Goal: Book appointment/travel/reservation

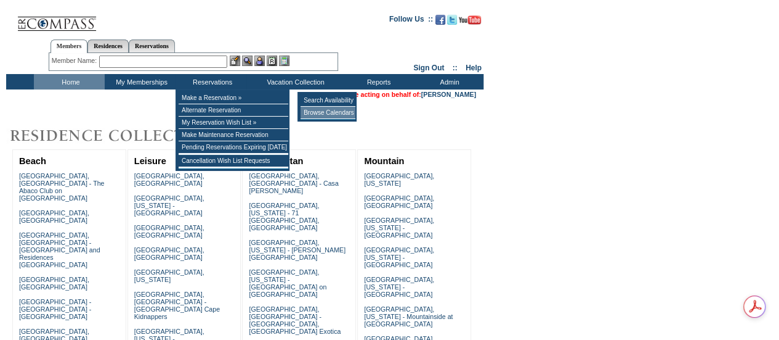
click at [311, 112] on td "Browse Calendars" at bounding box center [328, 113] width 55 height 12
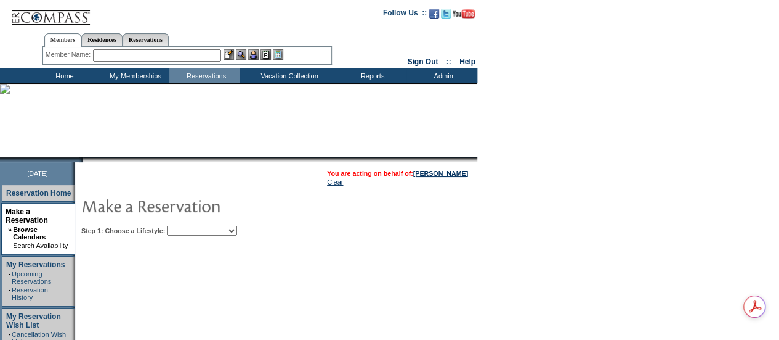
click at [211, 234] on select "Beach Leisure Metropolitan Mountain OIAL for Adventure OIAL for Couples OIAL fo…" at bounding box center [202, 231] width 70 height 10
select select "Mountain"
click at [188, 226] on select "Beach Leisure Metropolitan Mountain OIAL for Adventure OIAL for Couples OIAL fo…" at bounding box center [202, 231] width 70 height 10
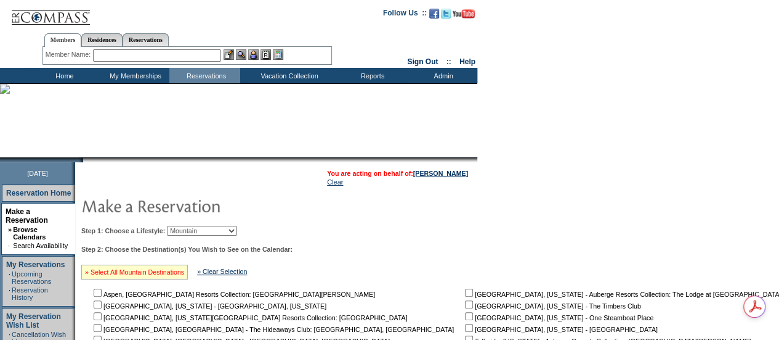
click at [165, 269] on link "» Select All Mountain Destinations" at bounding box center [134, 271] width 99 height 7
checkbox input "true"
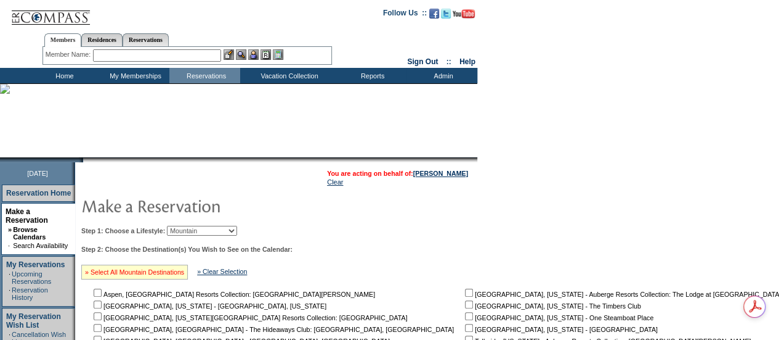
checkbox input "true"
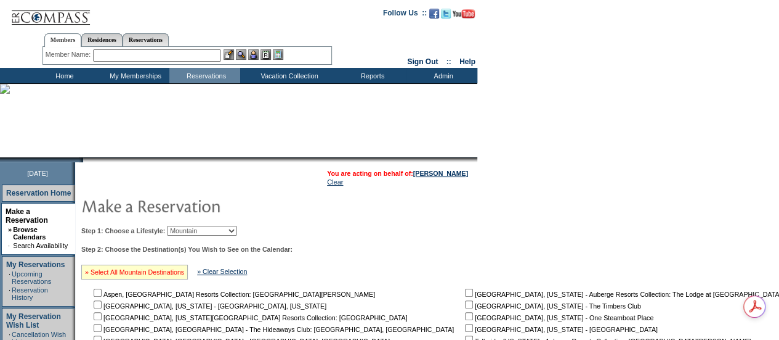
checkbox input "true"
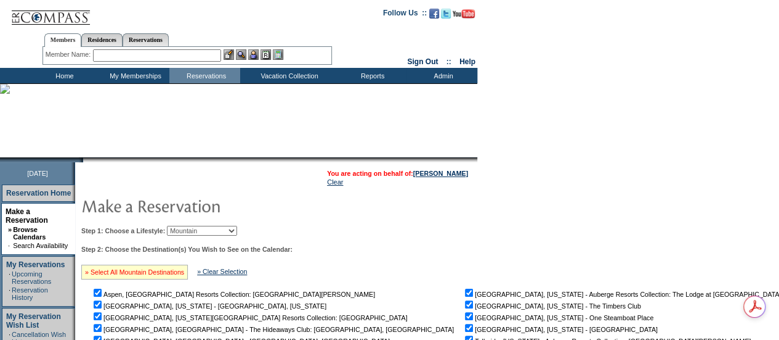
checkbox input "true"
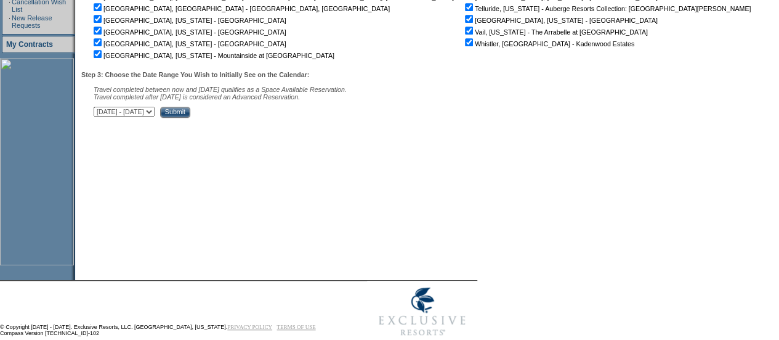
click at [155, 112] on select "[DATE] - [DATE] [DATE] - [DATE] [DATE] - [DATE] [DATE] - [DATE] [DATE] - [DATE]…" at bounding box center [124, 112] width 61 height 10
select select "[DATE]|[DATE]"
click at [100, 109] on select "[DATE] - [DATE] [DATE] - [DATE] [DATE] - [DATE] [DATE] - [DATE] [DATE] - [DATE]…" at bounding box center [124, 112] width 61 height 10
click at [190, 113] on input "Submit" at bounding box center [175, 112] width 30 height 11
